Goal: Information Seeking & Learning: Learn about a topic

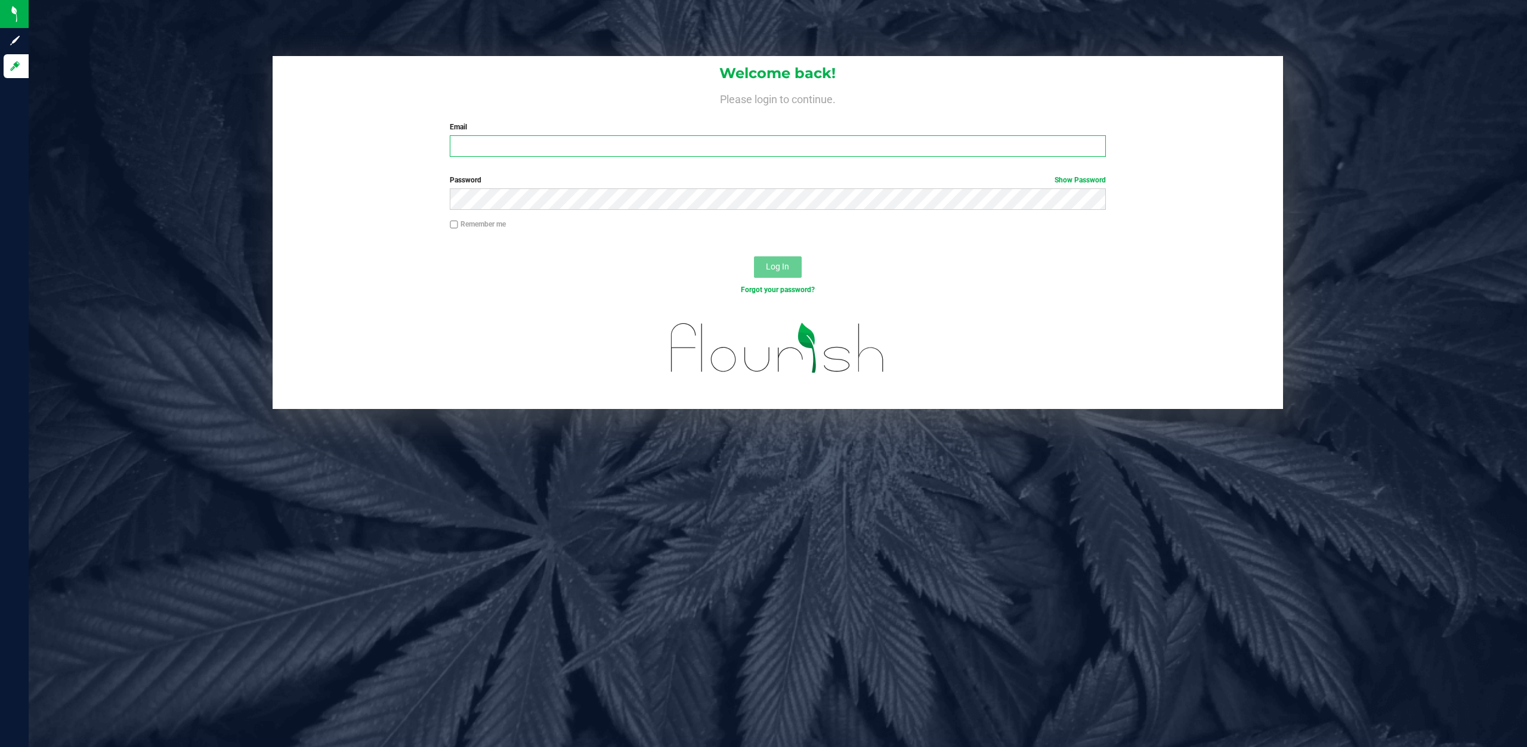
click at [478, 140] on input "Email" at bounding box center [778, 145] width 656 height 21
type input "[EMAIL_ADDRESS][DOMAIN_NAME]"
click at [478, 210] on div "Password Show Password" at bounding box center [778, 197] width 1011 height 44
click at [1091, 178] on link "Show Password" at bounding box center [1079, 180] width 51 height 8
click at [782, 268] on span "Log In" at bounding box center [777, 267] width 23 height 10
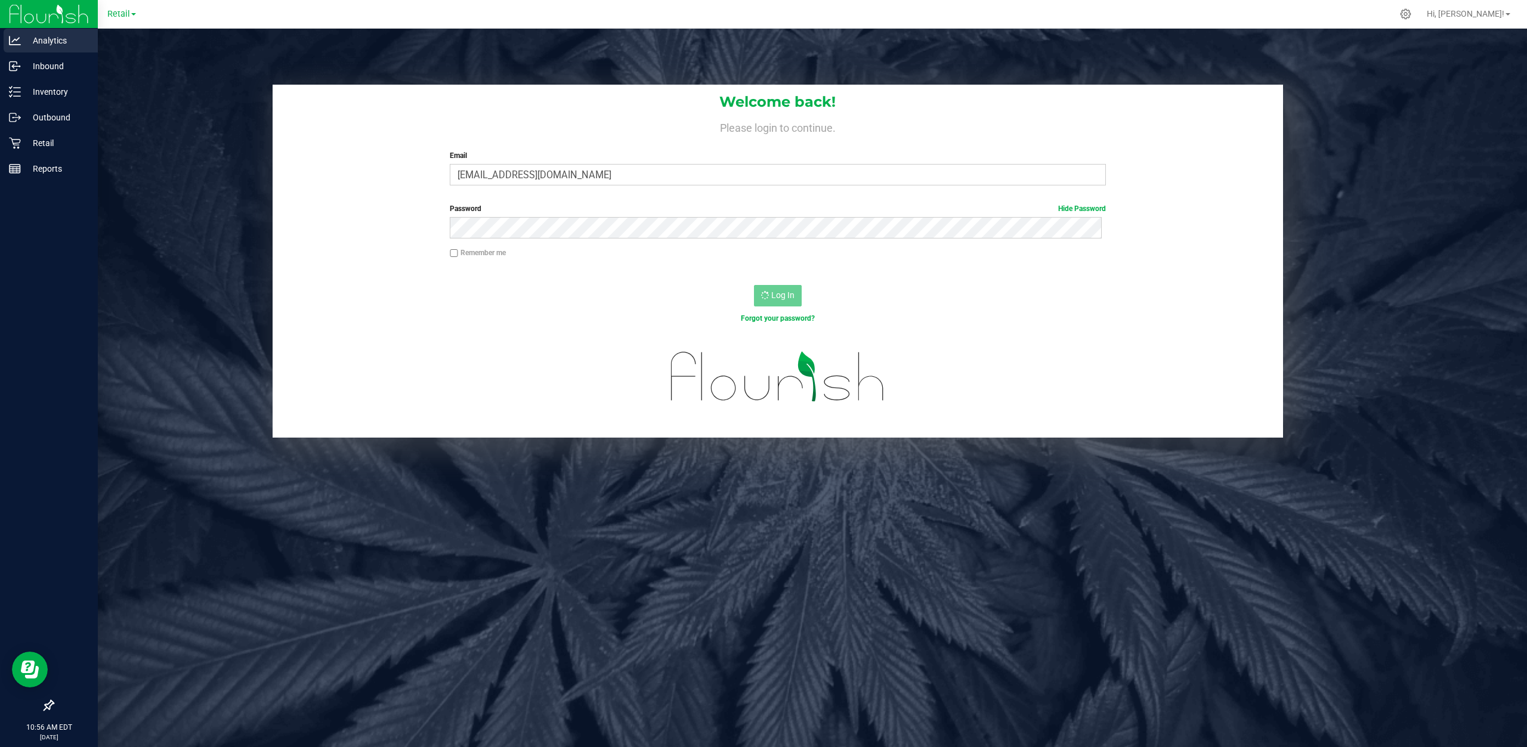
click at [58, 46] on p "Analytics" at bounding box center [57, 40] width 72 height 14
click at [58, 42] on p "Analytics" at bounding box center [57, 40] width 72 height 14
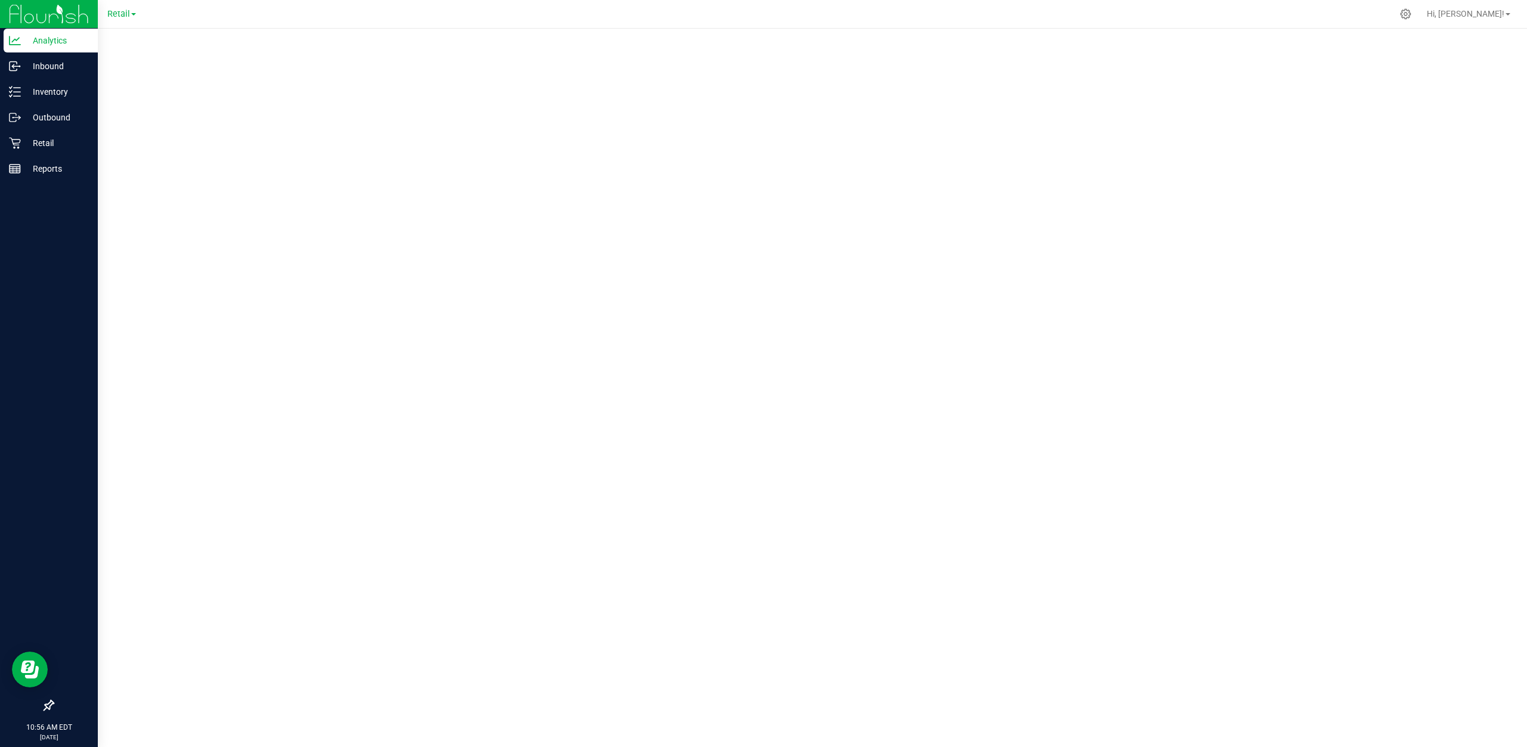
click at [29, 44] on p "Analytics" at bounding box center [57, 40] width 72 height 14
